Goal: Transaction & Acquisition: Subscribe to service/newsletter

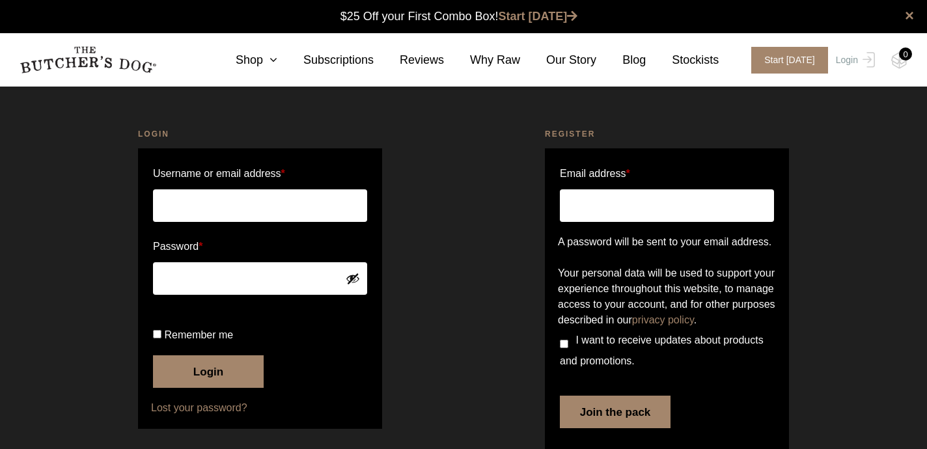
scroll to position [1, 0]
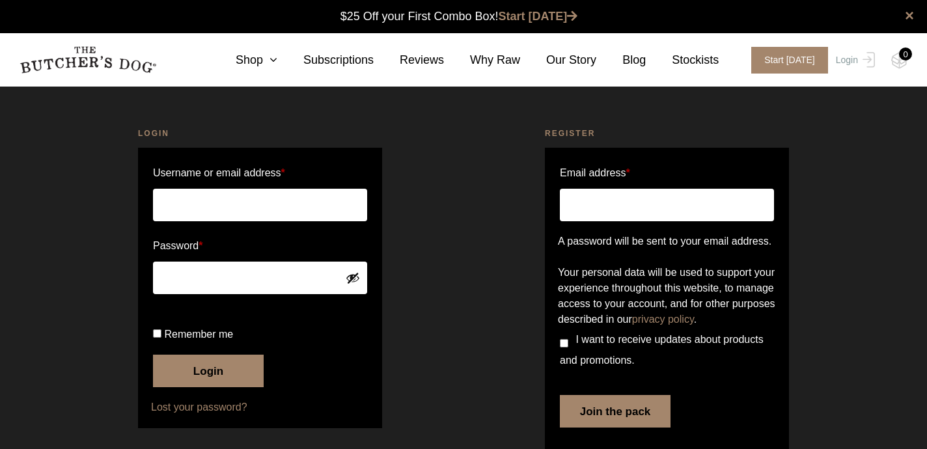
click at [596, 204] on input "Email address *" at bounding box center [667, 205] width 214 height 33
type input "robheavener@hotmail.com"
click at [337, 57] on link "Subscriptions" at bounding box center [325, 60] width 96 height 18
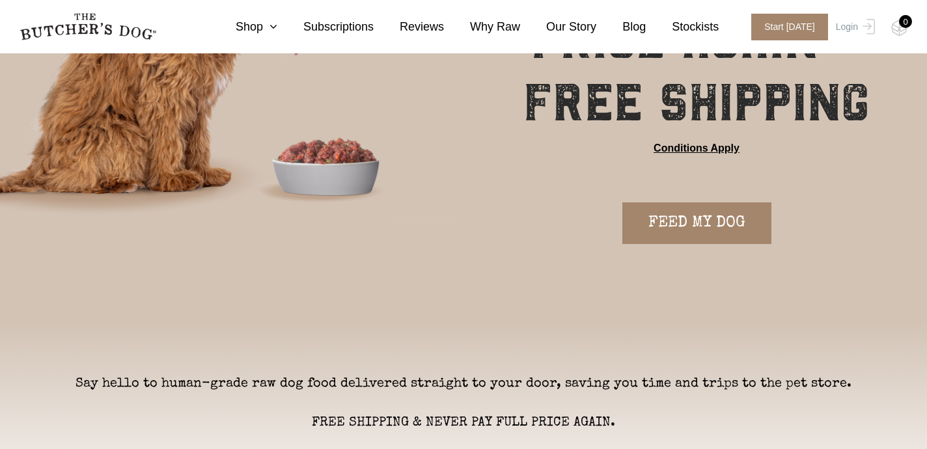
scroll to position [200, 0]
click at [699, 147] on link "Conditions Apply" at bounding box center [696, 148] width 86 height 16
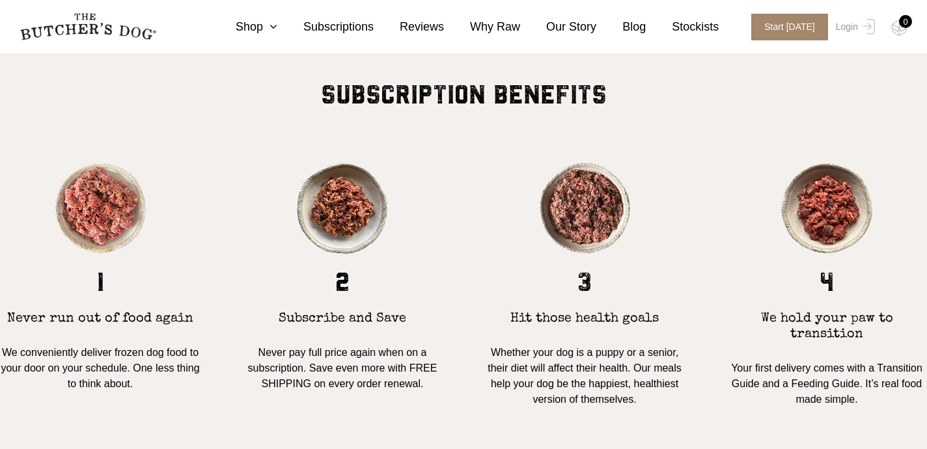
scroll to position [1065, 0]
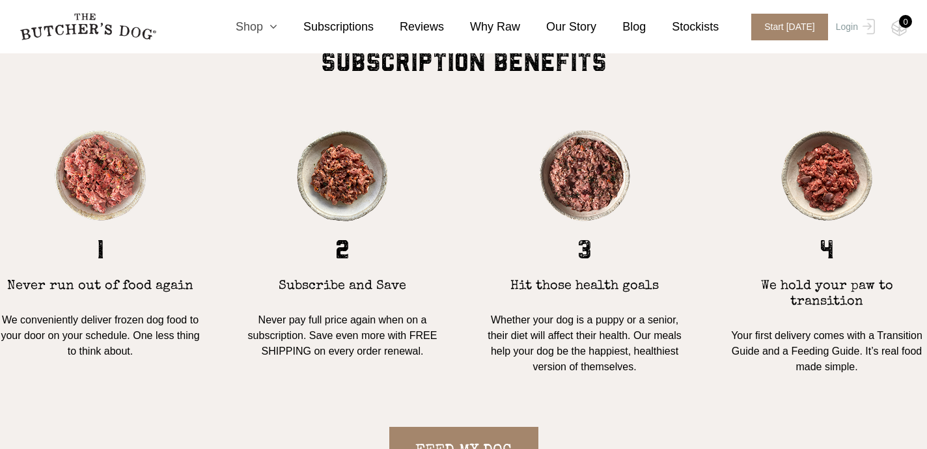
click at [252, 27] on link "Shop" at bounding box center [244, 27] width 68 height 18
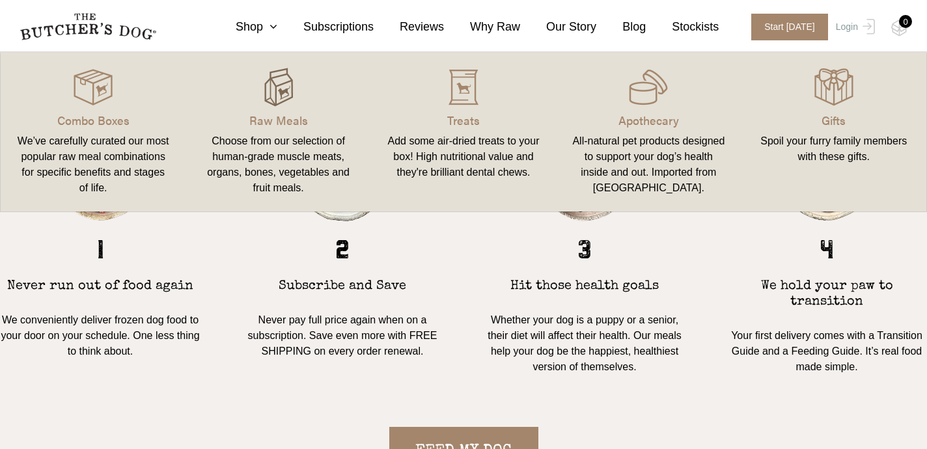
click at [284, 101] on img at bounding box center [278, 87] width 39 height 39
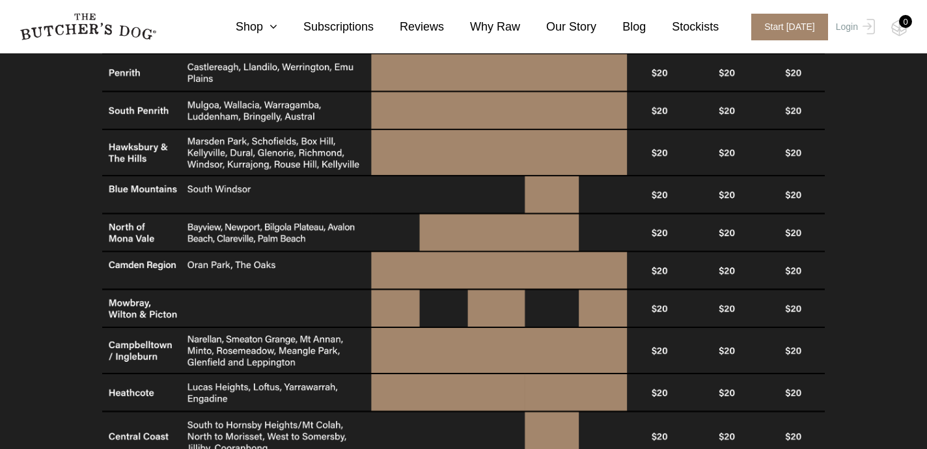
scroll to position [825, 0]
click at [268, 29] on icon at bounding box center [270, 27] width 14 height 12
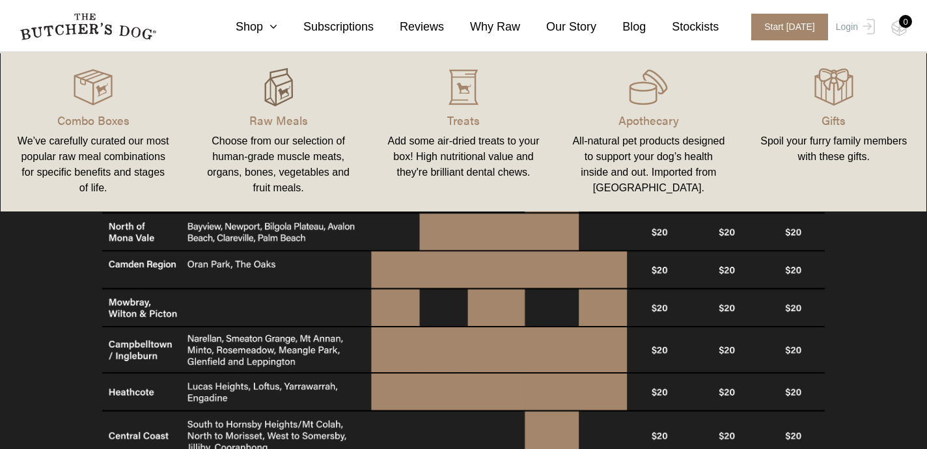
click at [284, 88] on img at bounding box center [278, 87] width 39 height 39
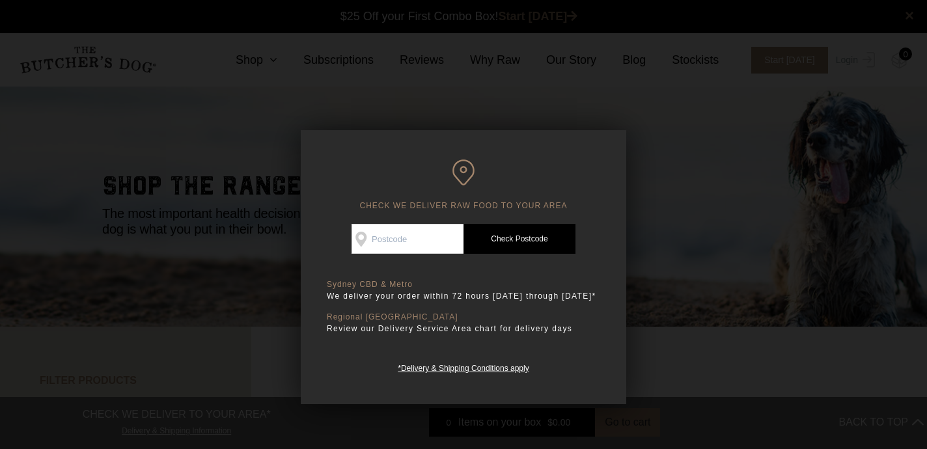
scroll to position [1, 0]
click at [370, 247] on input "Check Availability At" at bounding box center [407, 239] width 112 height 30
type input "2031"
click at [507, 241] on link "Check Postcode" at bounding box center [519, 239] width 112 height 30
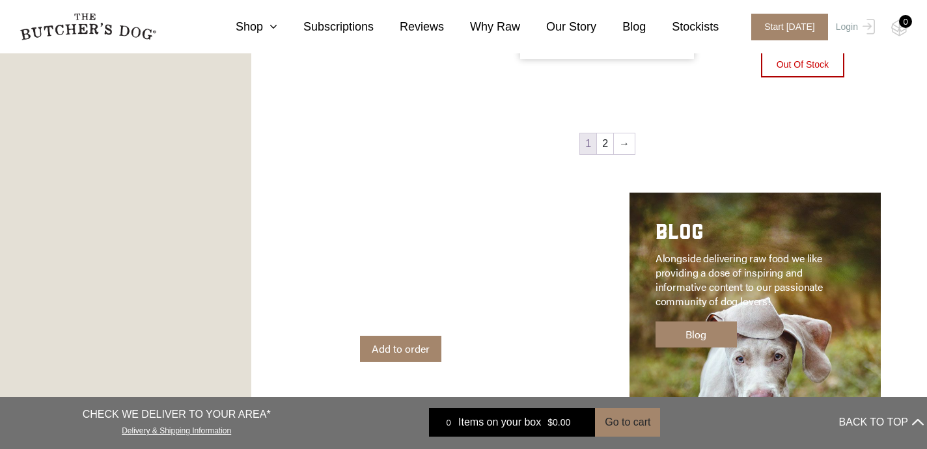
scroll to position [1926, 0]
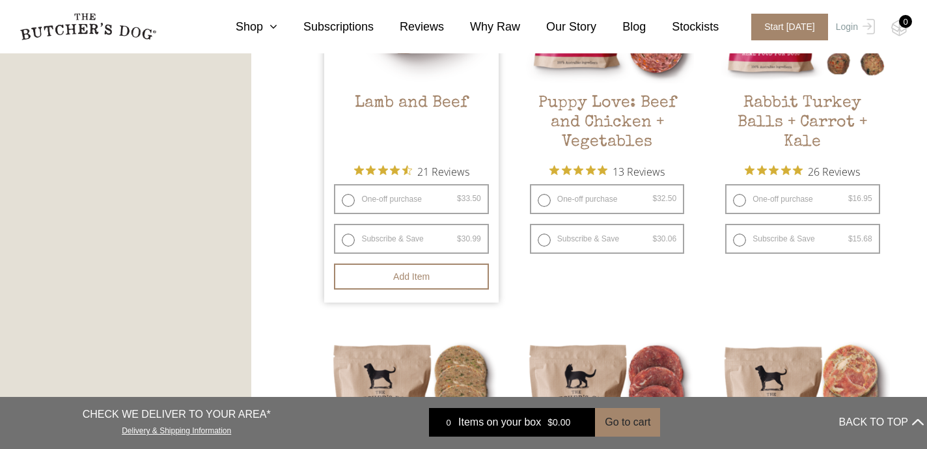
scroll to position [1280, 0]
